Goal: Task Accomplishment & Management: Manage account settings

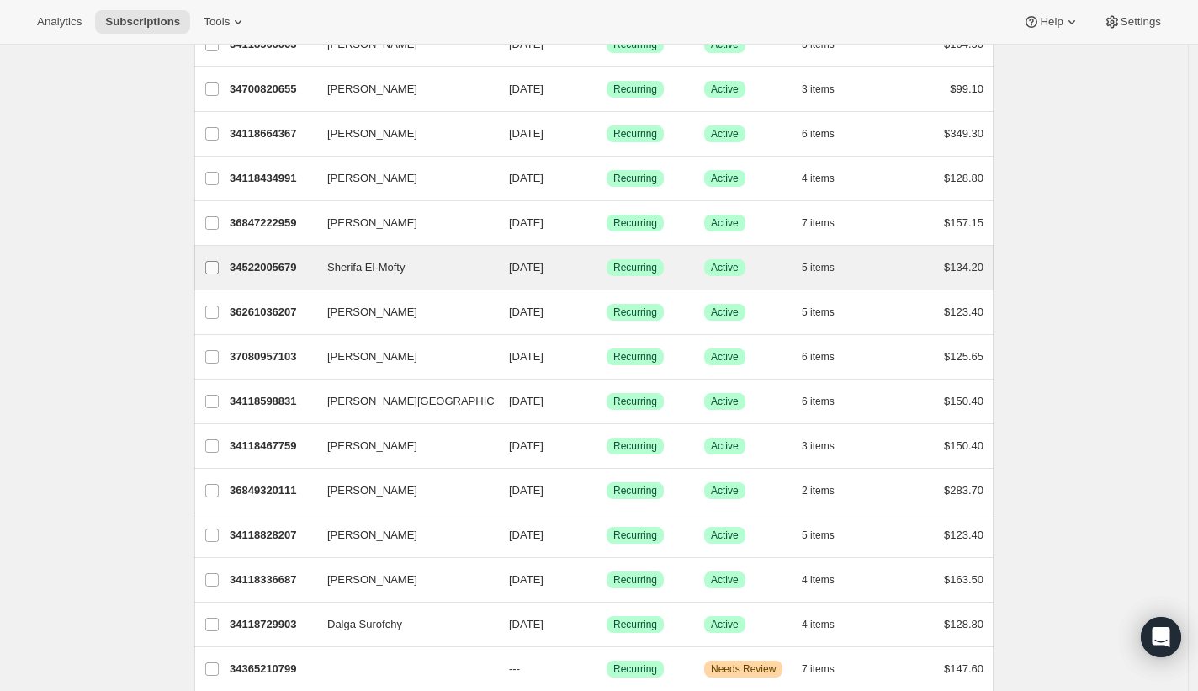
scroll to position [207, 0]
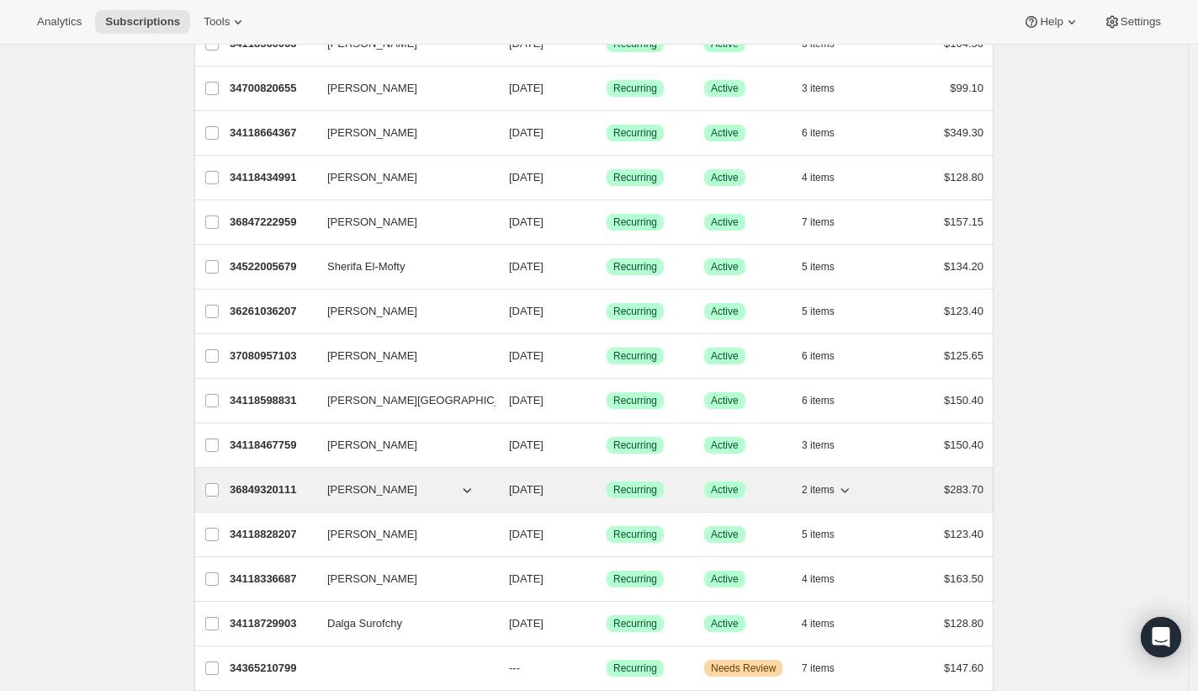
click at [293, 491] on p "36849320111" at bounding box center [272, 489] width 84 height 17
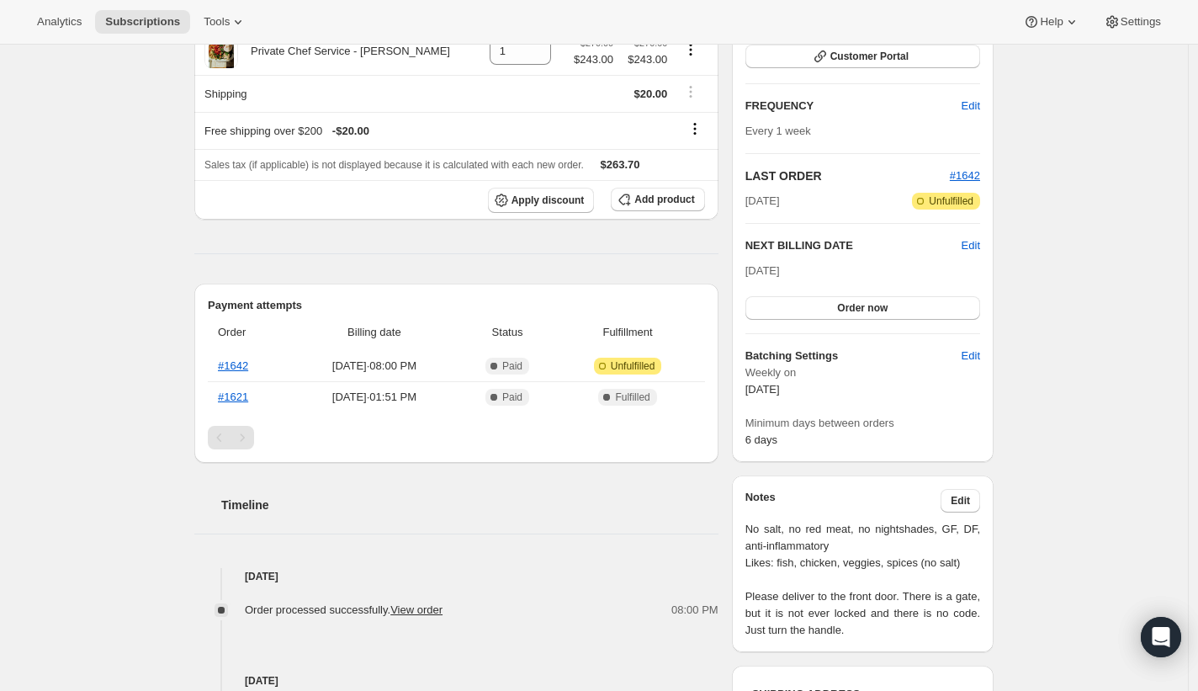
scroll to position [270, 0]
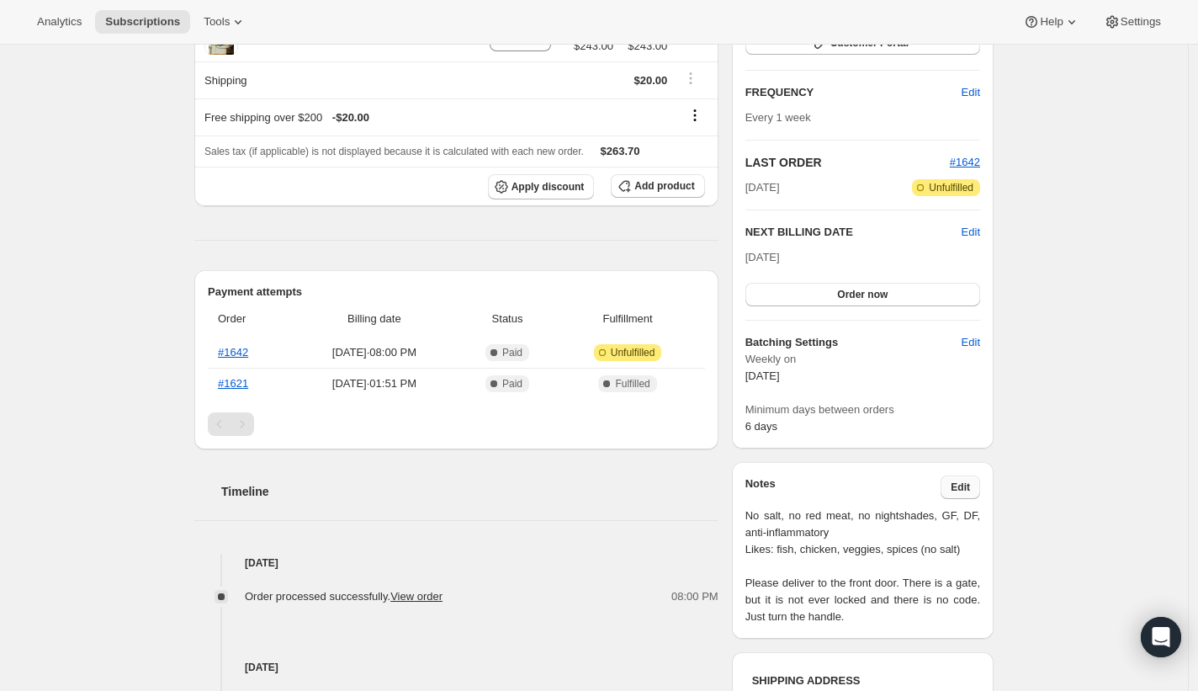
click at [967, 491] on span "Edit" at bounding box center [960, 486] width 19 height 13
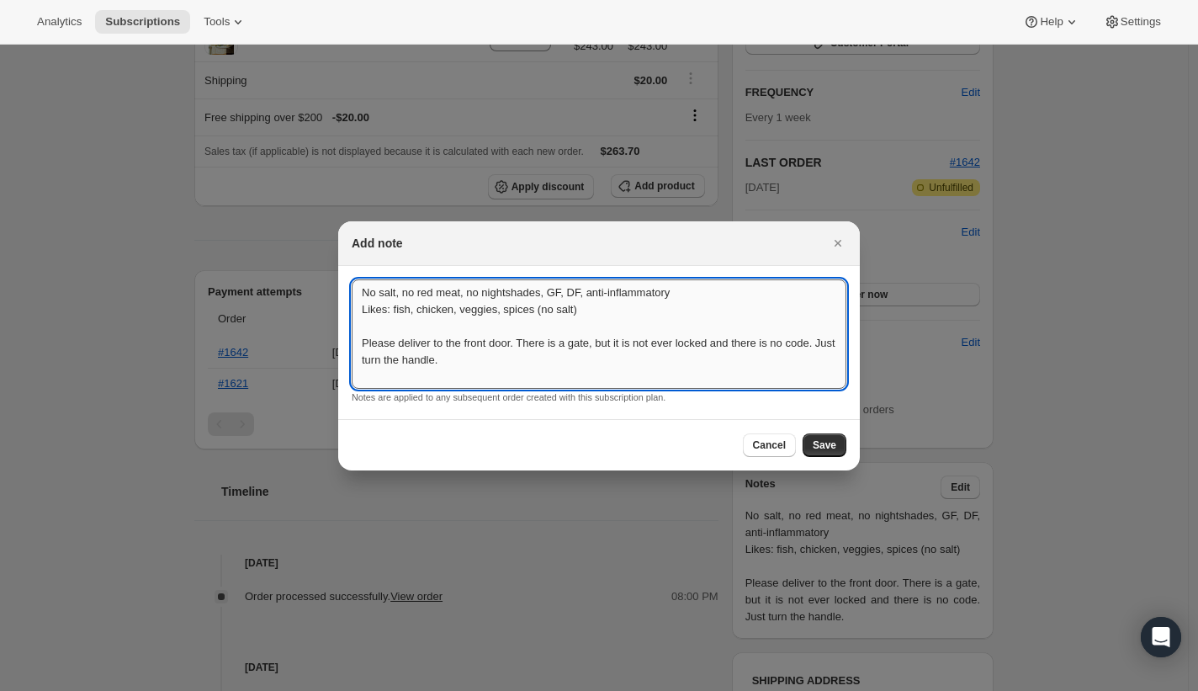
click at [429, 379] on textarea "No salt, no red meat, no nightshades, GF, DF, anti-inflammatory Likes: fish, ch…" at bounding box center [599, 333] width 495 height 109
click at [392, 318] on textarea "No salt, no red meat, no nightshades, GF, DF, anti-inflammatory Likes: fish, ch…" at bounding box center [599, 333] width 495 height 109
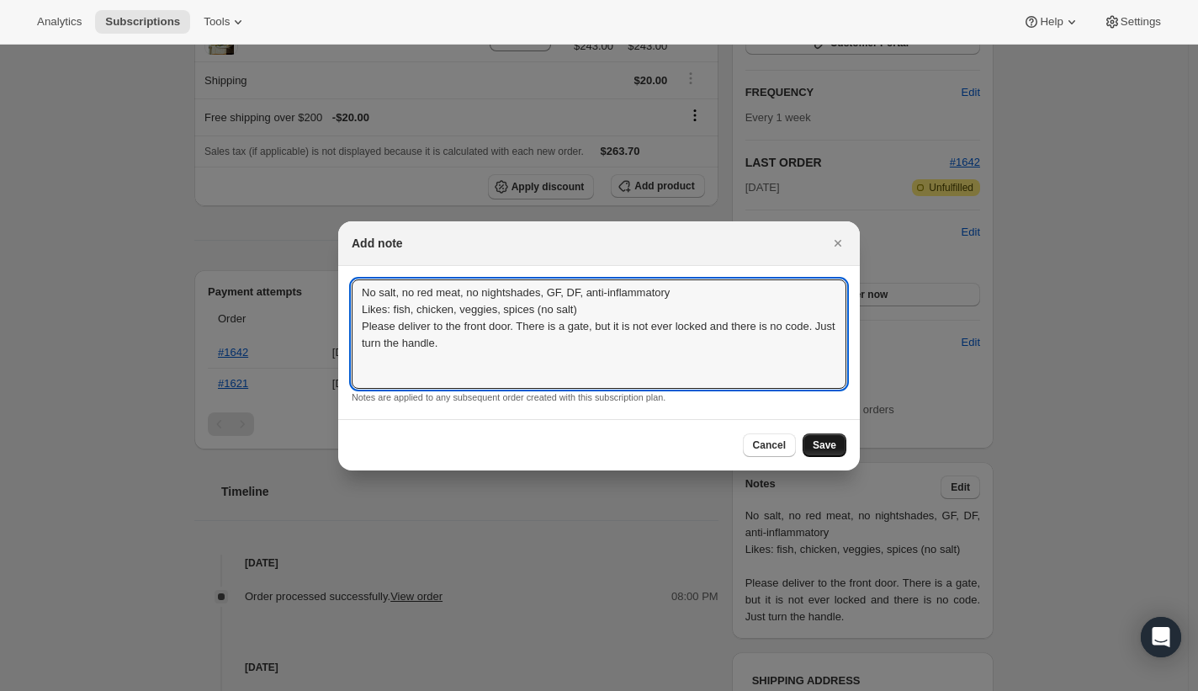
type textarea "No salt, no red meat, no nightshades, GF, DF, anti-inflammatory Likes: fish, ch…"
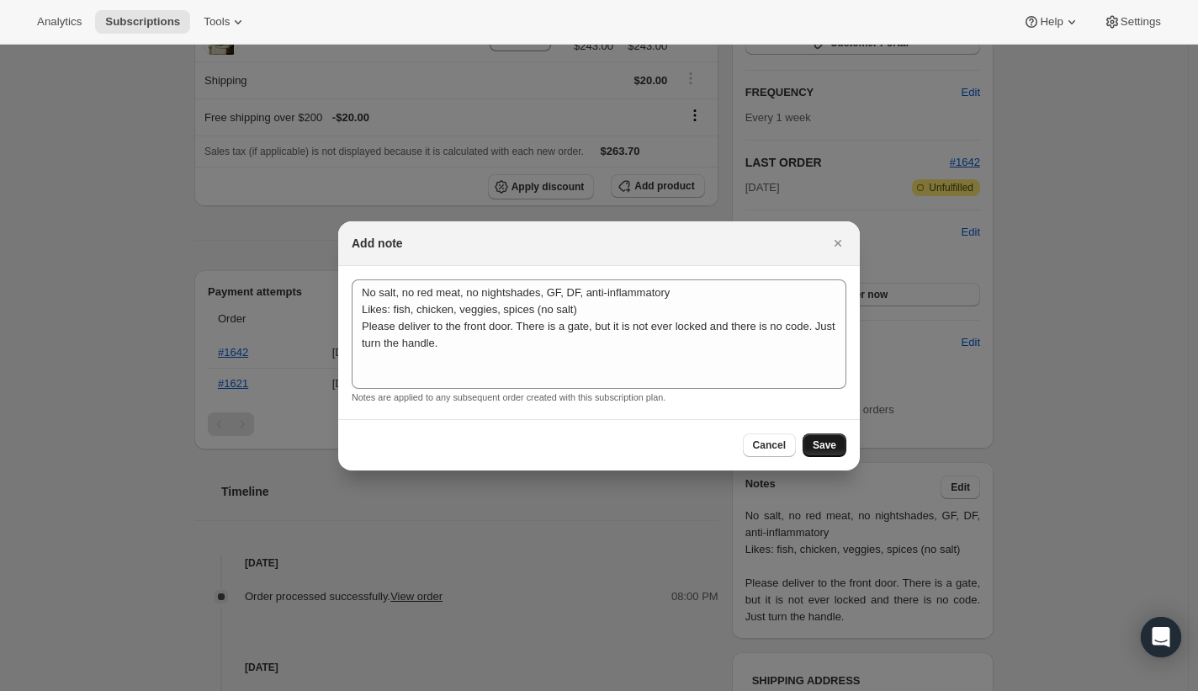
click at [816, 439] on span "Save" at bounding box center [825, 444] width 24 height 13
